Goal: Entertainment & Leisure: Consume media (video, audio)

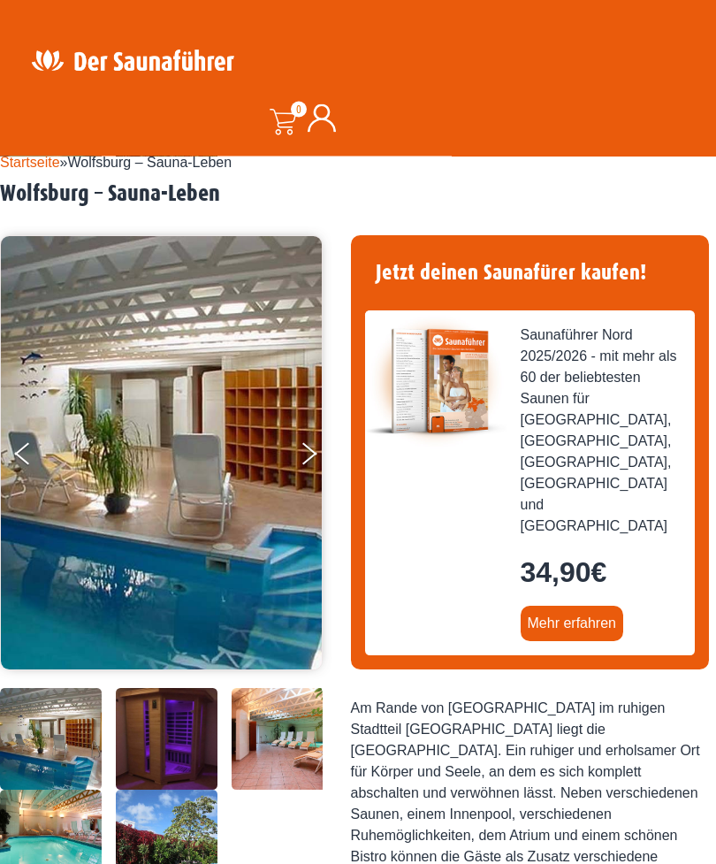
scroll to position [50, 0]
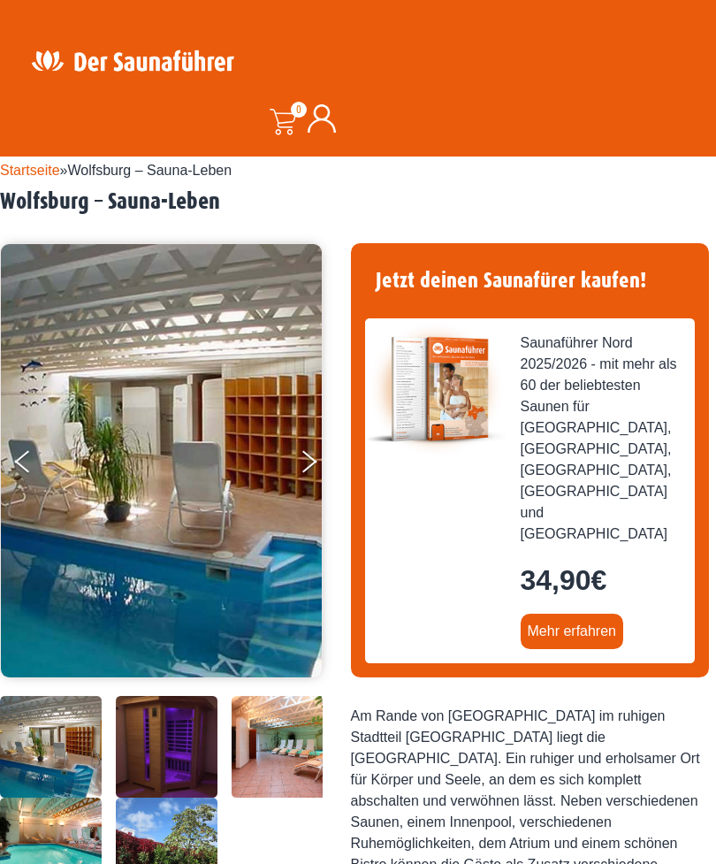
click at [305, 461] on button "Next" at bounding box center [321, 465] width 44 height 44
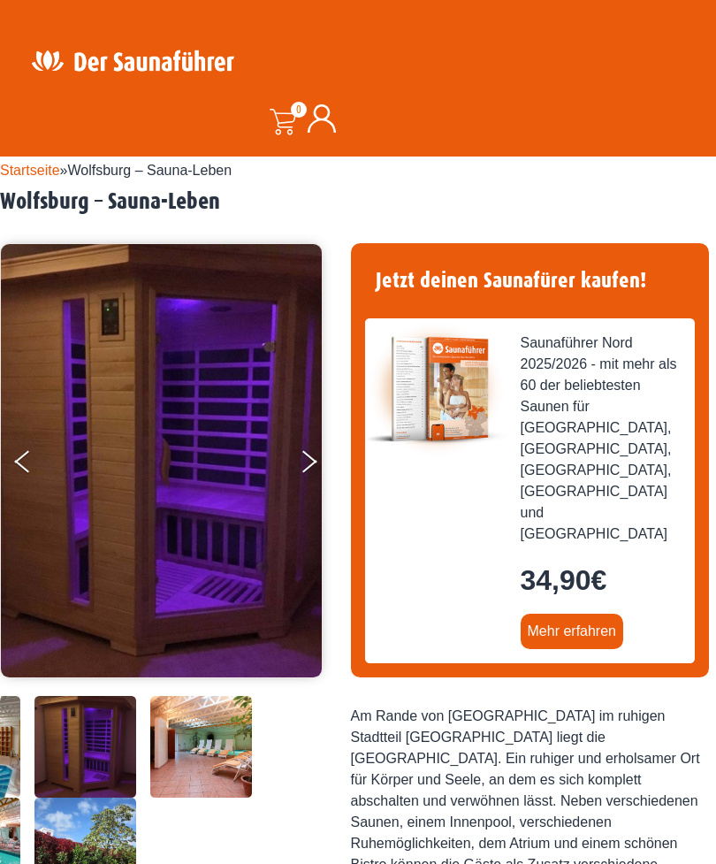
click at [308, 468] on button "Next" at bounding box center [321, 465] width 44 height 44
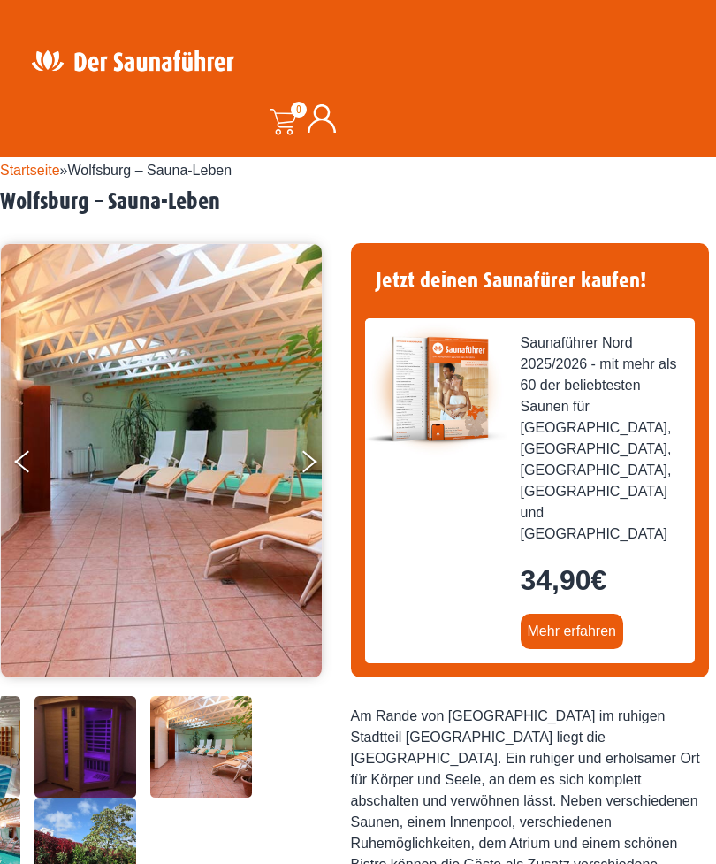
click at [309, 462] on button "Next" at bounding box center [321, 465] width 44 height 44
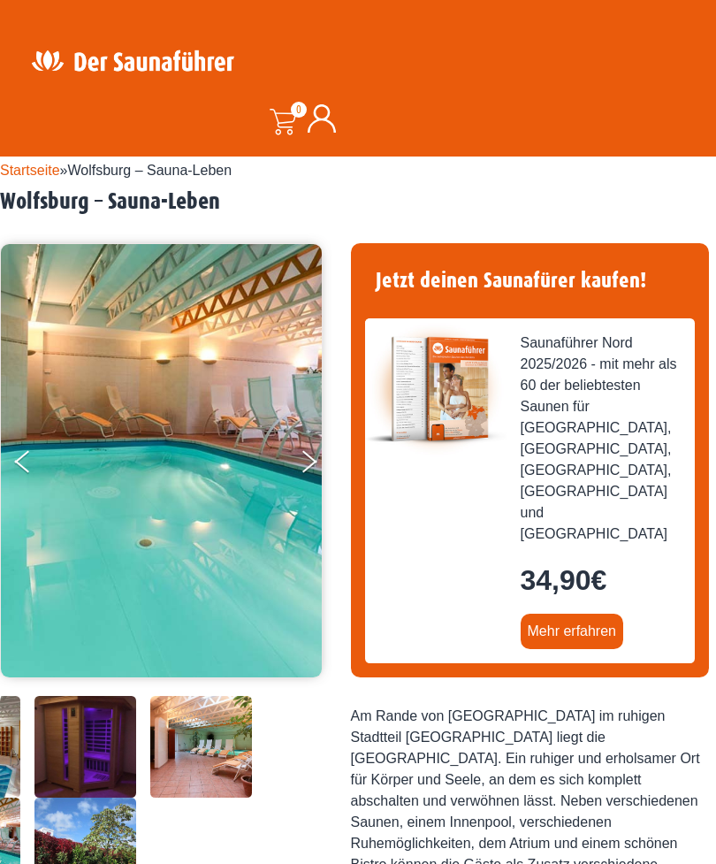
click at [317, 464] on button "Next" at bounding box center [321, 465] width 44 height 44
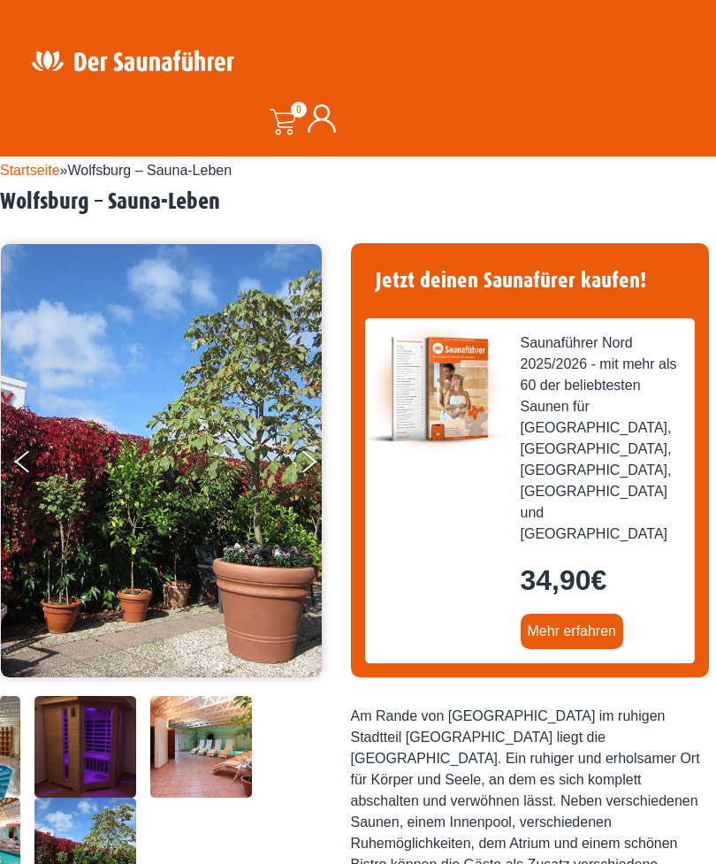
click at [306, 458] on button "Next" at bounding box center [321, 465] width 44 height 44
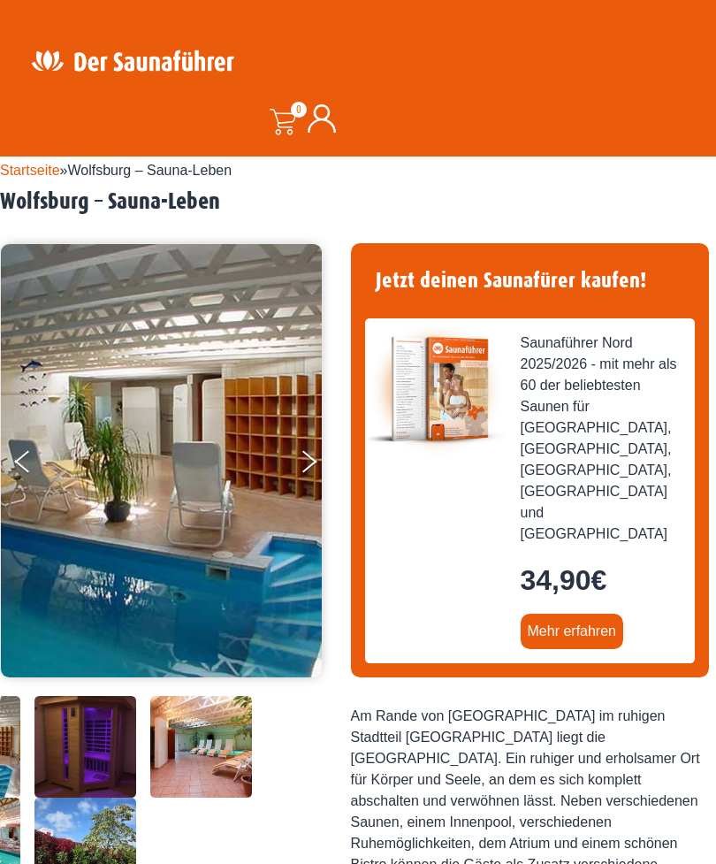
click at [309, 466] on button "Next" at bounding box center [321, 465] width 44 height 44
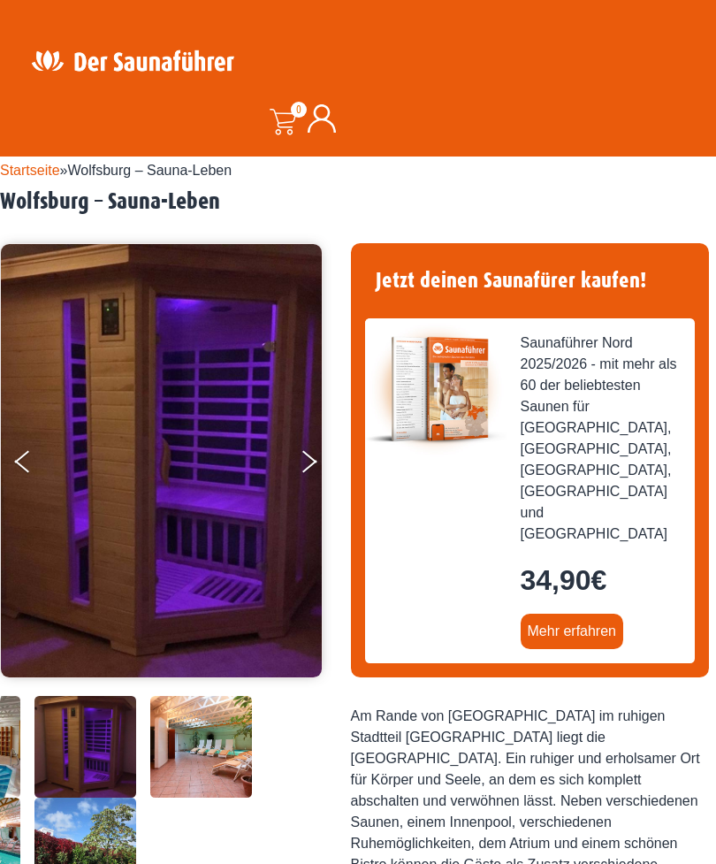
click at [309, 461] on button "Next" at bounding box center [321, 465] width 44 height 44
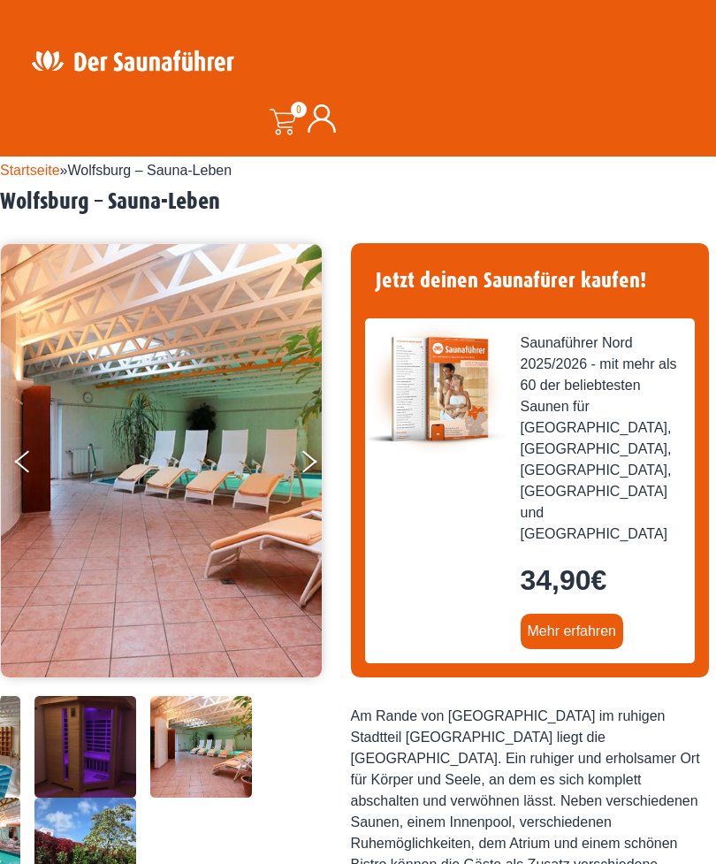
click at [316, 464] on button "Next" at bounding box center [321, 465] width 44 height 44
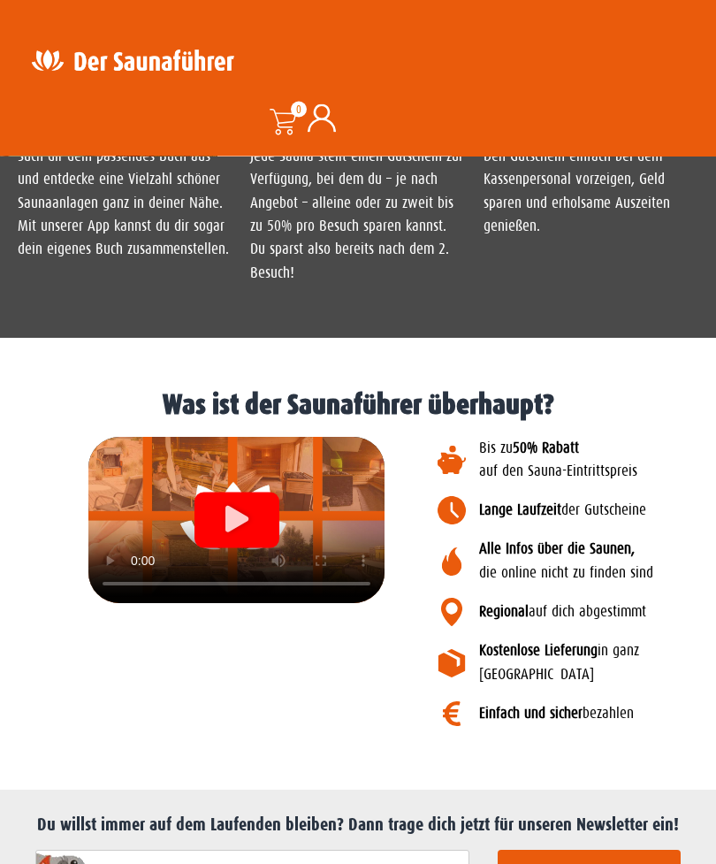
scroll to position [1880, 0]
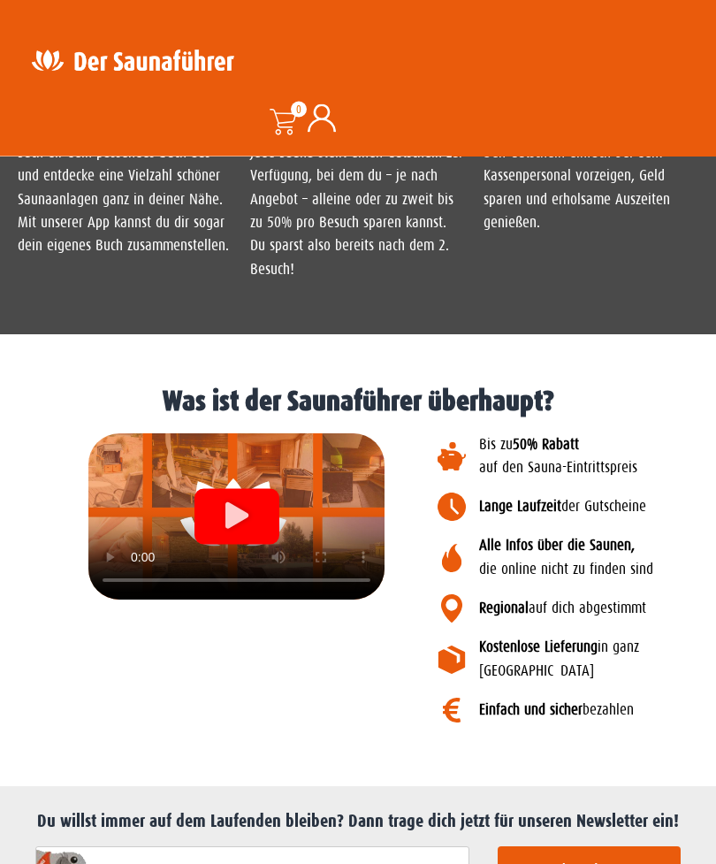
click at [576, 554] on b "Alle Infos über die Saunen," at bounding box center [557, 546] width 156 height 17
click at [545, 554] on b "Alle Infos über die Saunen," at bounding box center [557, 546] width 156 height 17
click at [254, 545] on div "Video abspielen" at bounding box center [236, 517] width 85 height 56
click at [255, 599] on video at bounding box center [236, 516] width 296 height 166
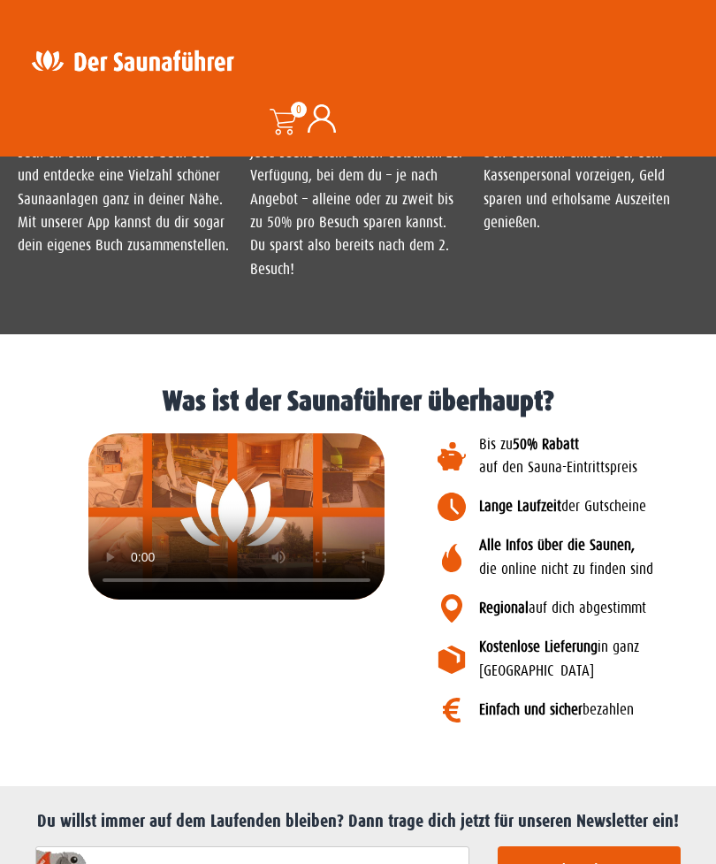
click at [234, 599] on video at bounding box center [236, 516] width 296 height 166
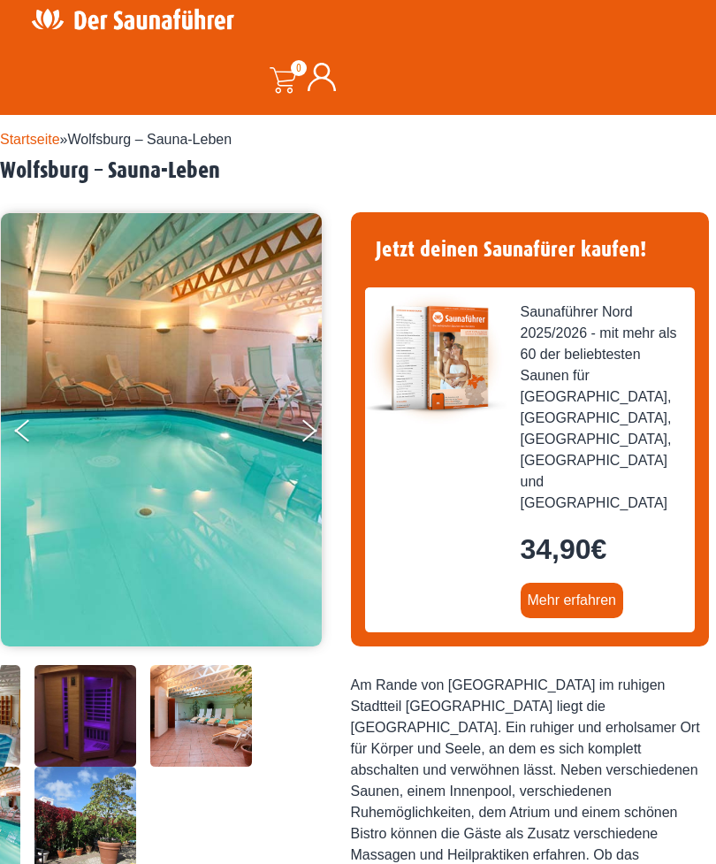
scroll to position [0, 0]
